Goal: Task Accomplishment & Management: Manage account settings

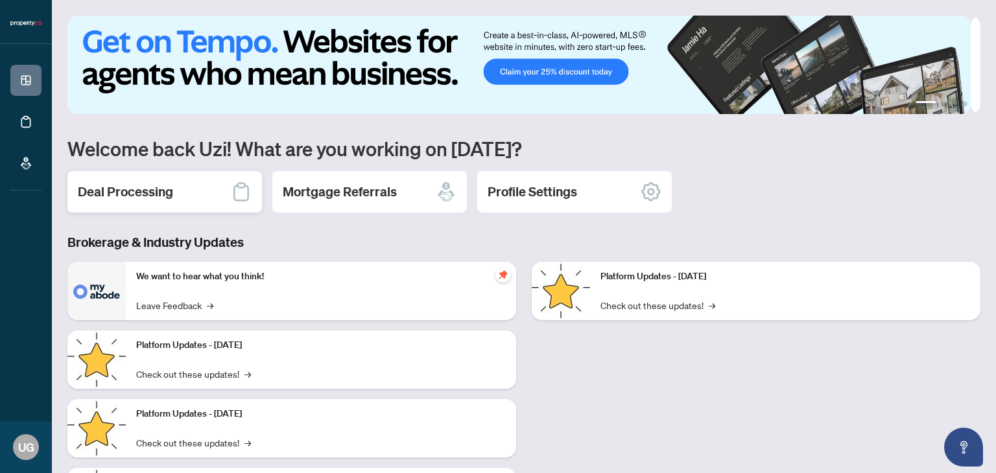
click at [163, 183] on h2 "Deal Processing" at bounding box center [125, 192] width 95 height 18
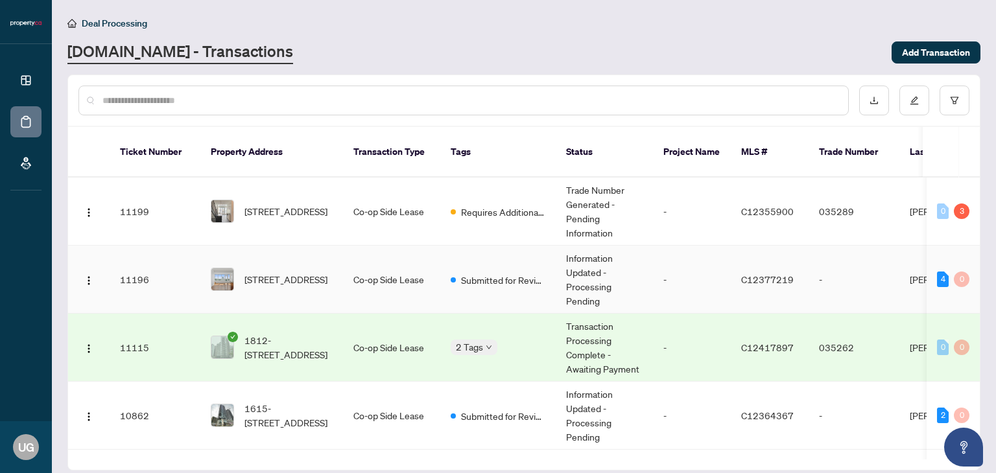
click at [396, 276] on td "Co-op Side Lease" at bounding box center [391, 280] width 97 height 68
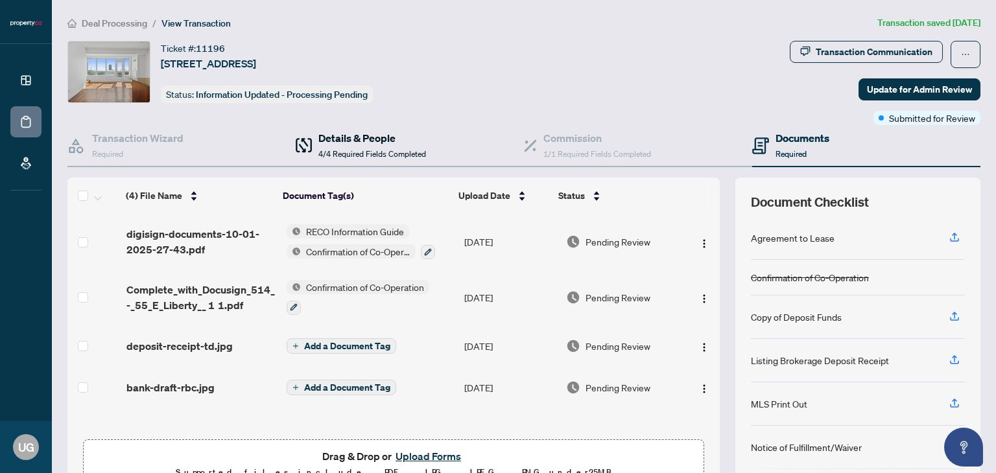
click at [351, 145] on div "Details & People 4/4 Required Fields Completed" at bounding box center [372, 145] width 108 height 30
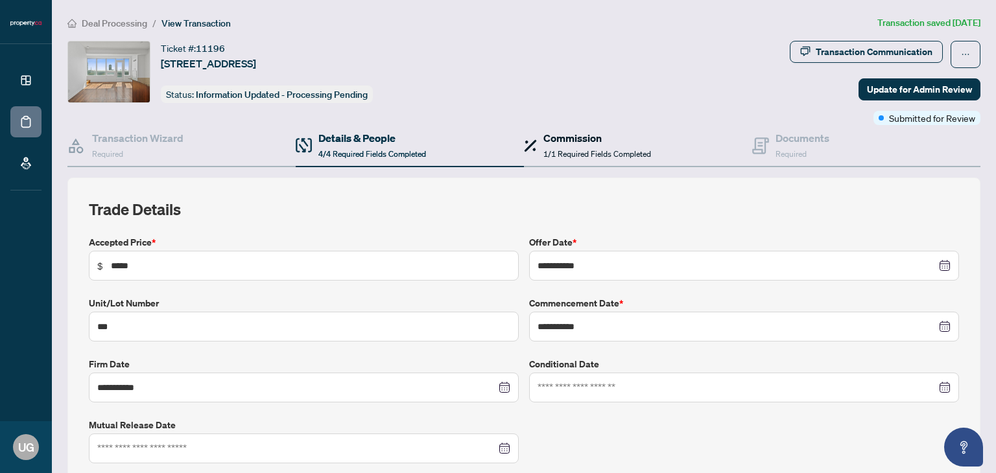
click at [571, 146] on div "Commission 1/1 Required Fields Completed" at bounding box center [597, 145] width 108 height 30
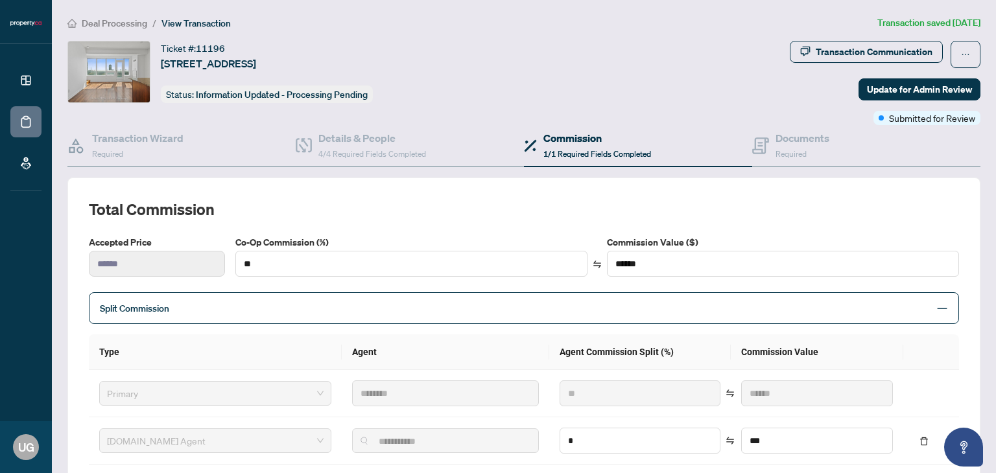
drag, startPoint x: 163, startPoint y: 62, endPoint x: 434, endPoint y: 67, distance: 271.1
click at [434, 67] on div "Ticket #: 11196 [STREET_ADDRESS] Status: Information Updated - Processing Pendi…" at bounding box center [425, 72] width 717 height 62
copy span "[STREET_ADDRESS]"
